Goal: Check status: Check status

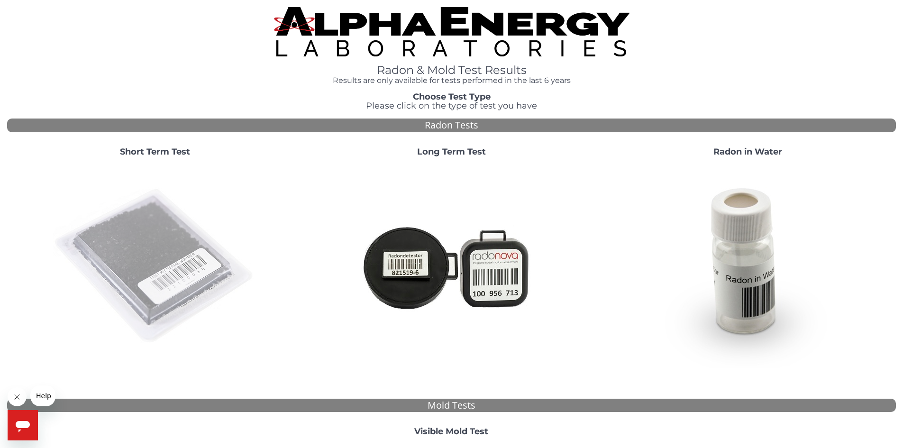
click at [156, 244] on img at bounding box center [155, 266] width 204 height 204
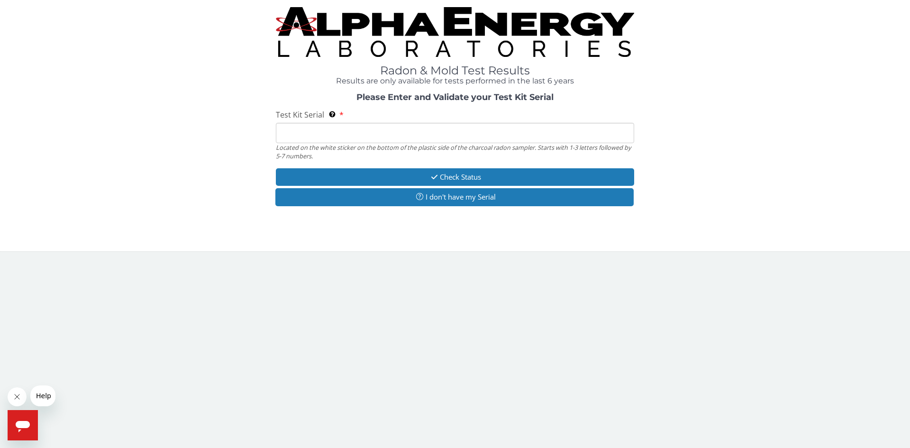
click at [282, 134] on input "Test Kit Serial Located on the white sticker on the bottom of the plastic side …" at bounding box center [455, 133] width 358 height 20
type input "FE465373"
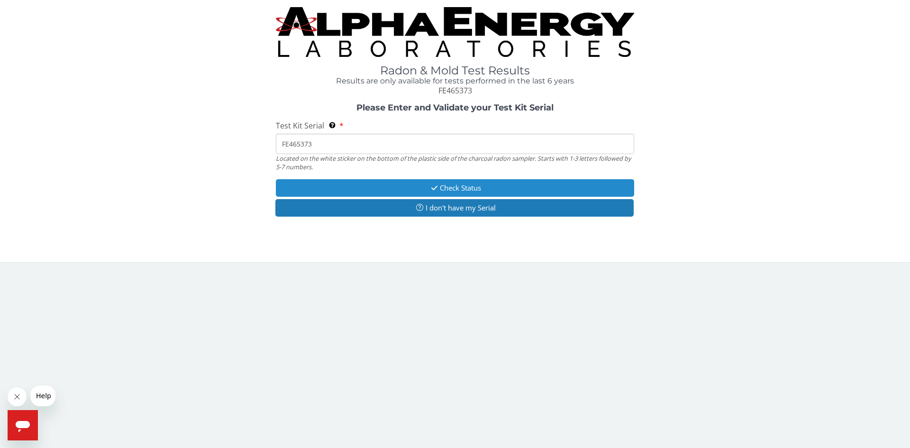
click at [452, 187] on button "Check Status" at bounding box center [455, 188] width 358 height 18
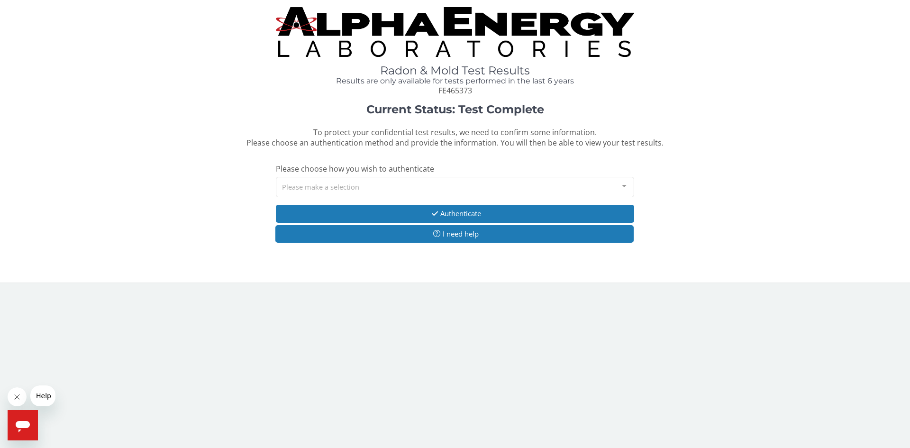
click at [624, 186] on div at bounding box center [624, 186] width 19 height 18
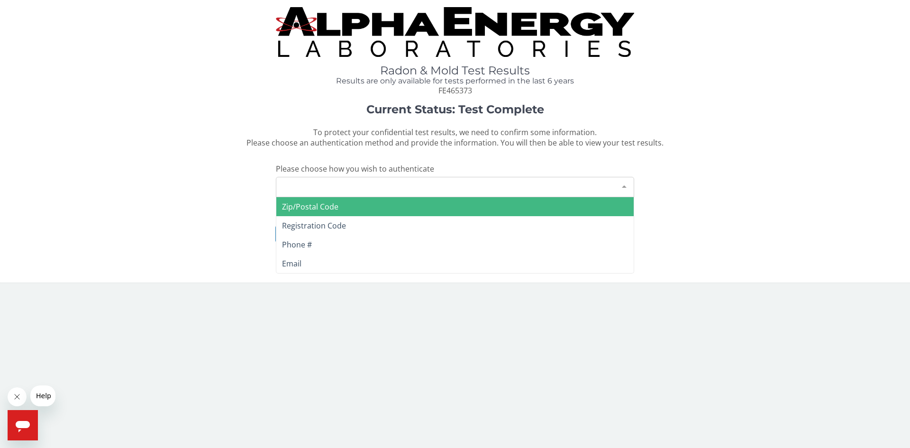
click at [370, 208] on span "Zip/Postal Code" at bounding box center [454, 206] width 357 height 19
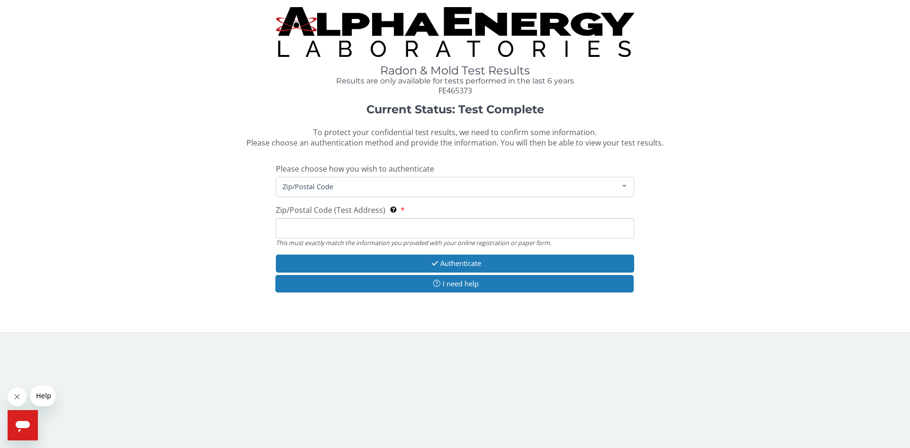
click at [331, 224] on input "Zip/Postal Code (Test Address) This must exactly match the information you prov…" at bounding box center [455, 228] width 358 height 20
type input "56701"
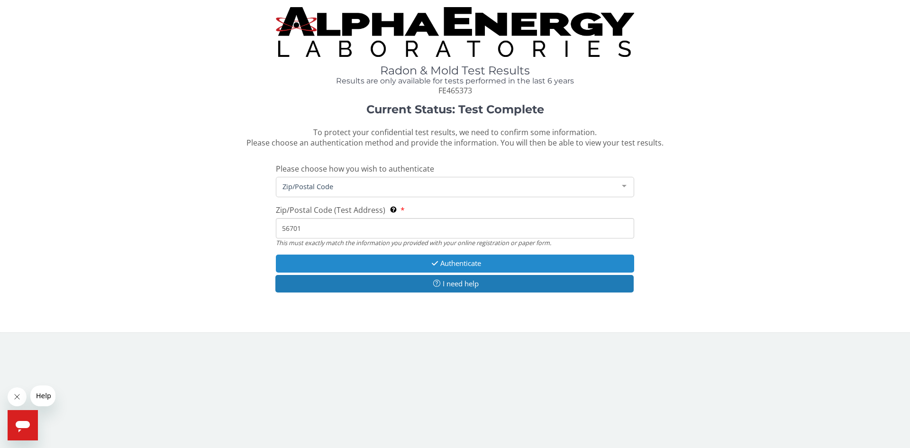
click at [447, 263] on button "Authenticate" at bounding box center [455, 263] width 358 height 18
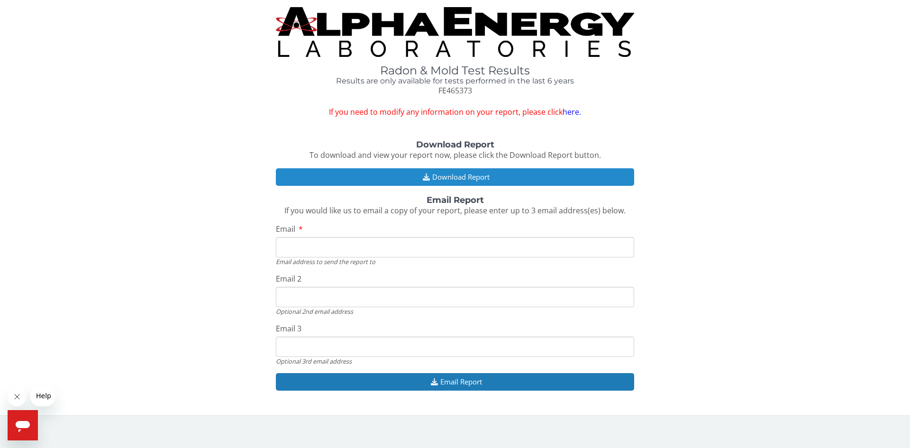
click at [455, 175] on button "Download Report" at bounding box center [455, 177] width 358 height 18
